Goal: Information Seeking & Learning: Find specific page/section

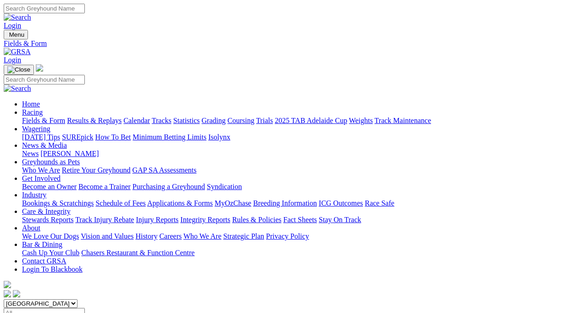
scroll to position [57, 0]
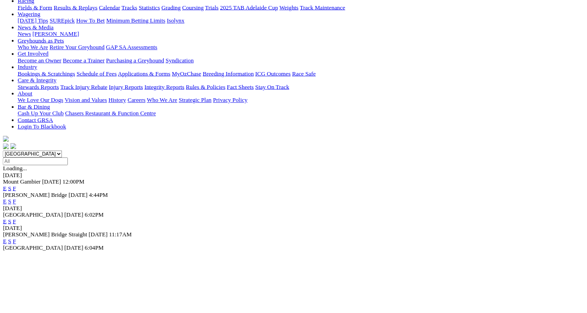
click at [20, 312] on link "F" at bounding box center [18, 318] width 4 height 8
click at [20, 248] on link "F" at bounding box center [18, 252] width 4 height 8
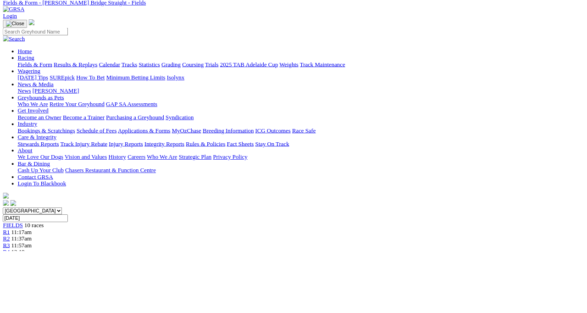
scroll to position [39, 0]
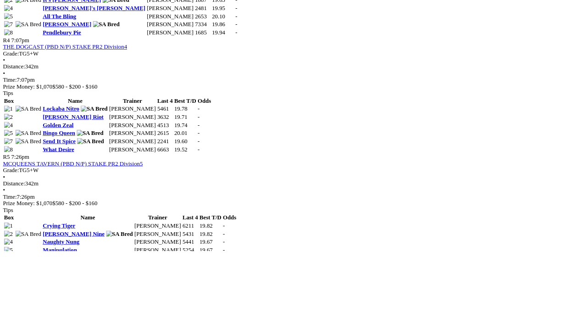
scroll to position [763, 0]
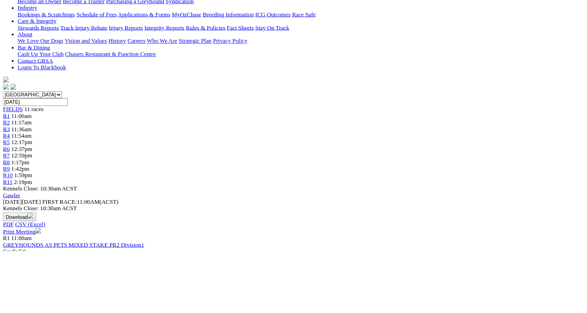
scroll to position [189, 0]
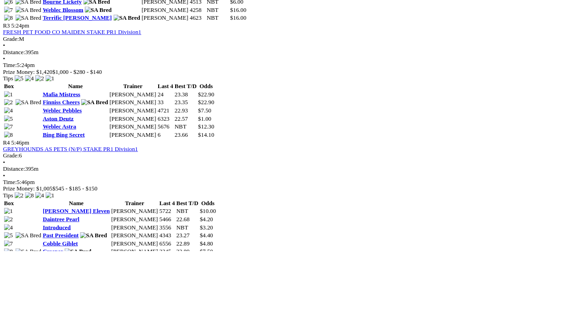
scroll to position [766, 0]
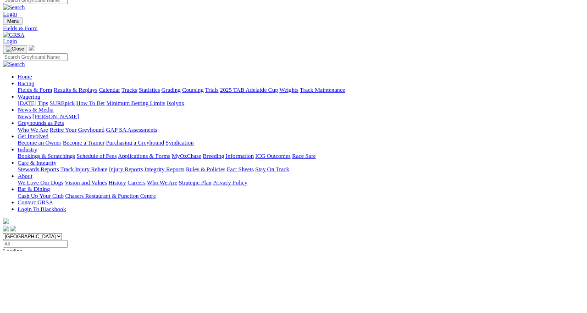
scroll to position [7, 0]
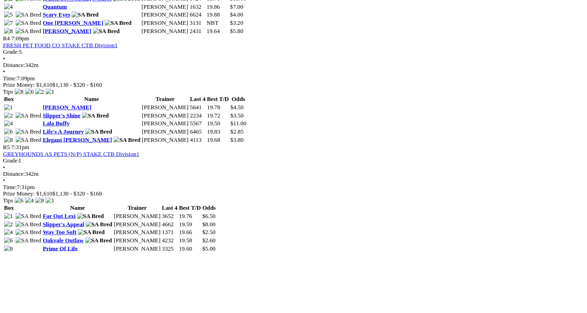
scroll to position [873, 0]
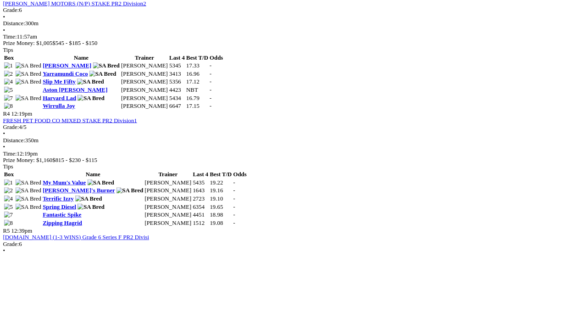
scroll to position [759, 0]
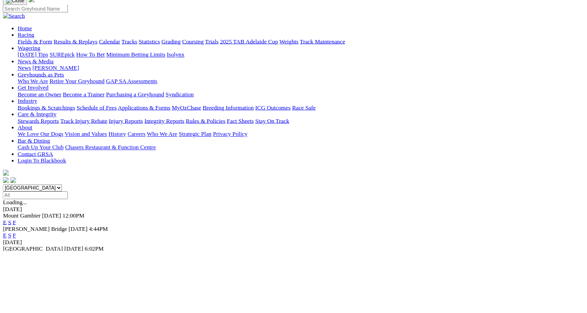
scroll to position [73, 0]
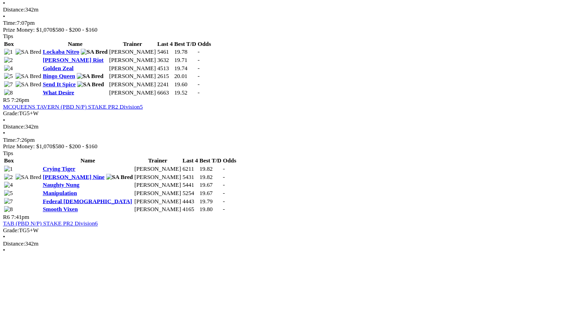
scroll to position [986, 0]
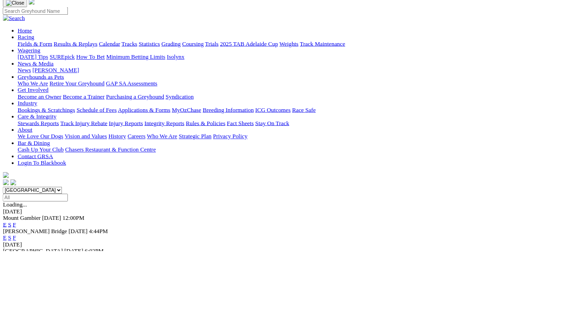
scroll to position [67, 0]
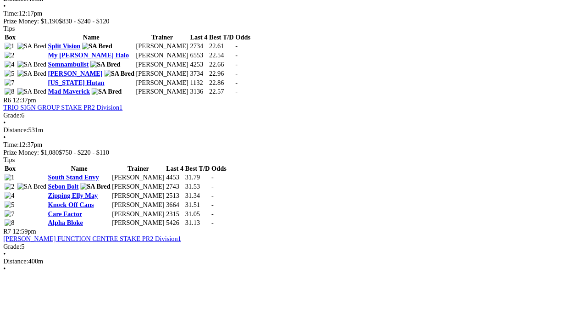
scroll to position [1070, 0]
